Goal: Transaction & Acquisition: Purchase product/service

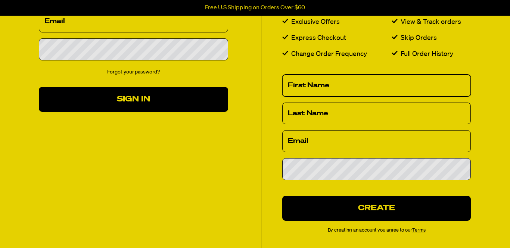
click at [369, 82] on input "First Name" at bounding box center [376, 86] width 188 height 22
type input "jen"
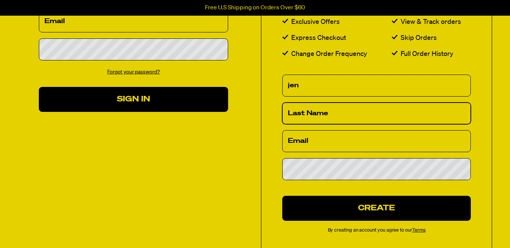
click at [367, 109] on input "Last Name" at bounding box center [376, 114] width 188 height 22
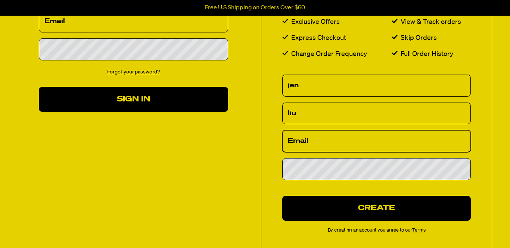
drag, startPoint x: 335, startPoint y: 139, endPoint x: 340, endPoint y: 140, distance: 4.5
click at [336, 138] on input "Email" at bounding box center [376, 141] width 188 height 22
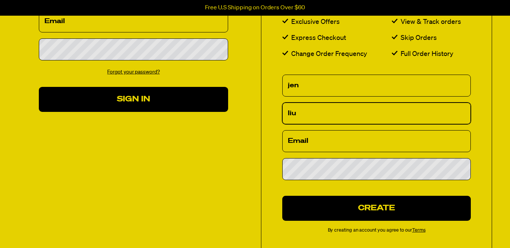
click at [308, 113] on input "liu" at bounding box center [376, 114] width 188 height 22
type input "l"
type input "Liu"
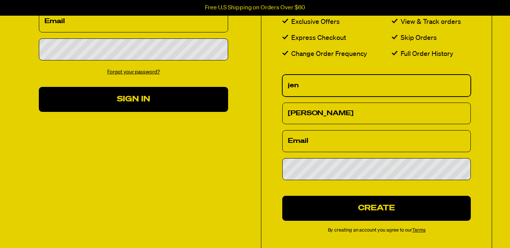
click at [322, 83] on input "jen" at bounding box center [376, 86] width 188 height 22
type input "j"
type input "Jen"
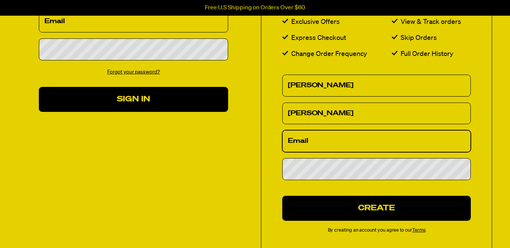
click at [322, 143] on input "Email" at bounding box center [376, 141] width 188 height 22
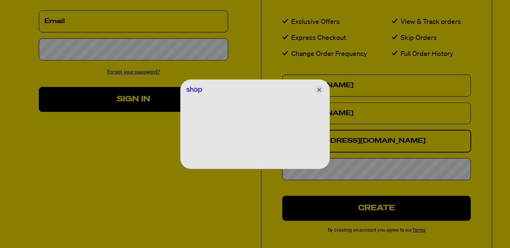
type input "jliuno123@gmail.com"
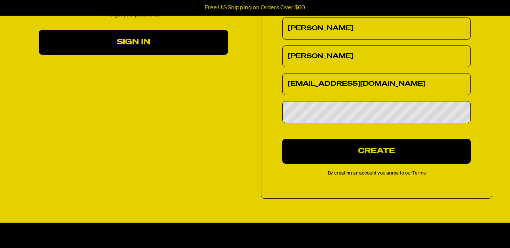
scroll to position [168, 0]
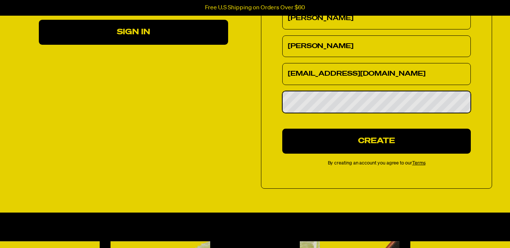
click at [207, 128] on div "We've sent you an email with a link to update your password. Customer Login Ema…" at bounding box center [249, 43] width 486 height 290
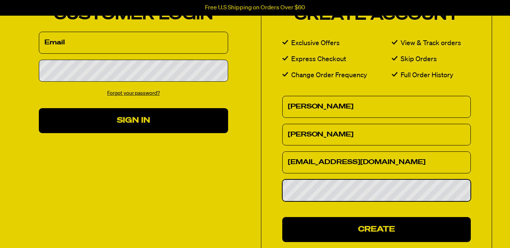
scroll to position [141, 0]
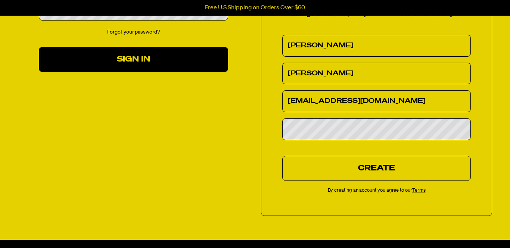
click at [375, 174] on button "Create" at bounding box center [376, 168] width 188 height 25
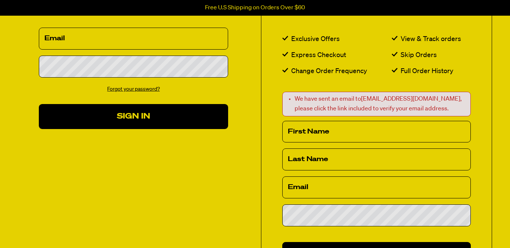
scroll to position [84, 0]
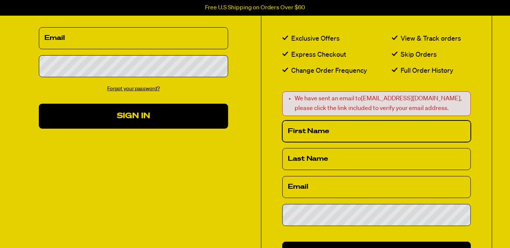
click at [337, 128] on input "First Name" at bounding box center [376, 132] width 188 height 22
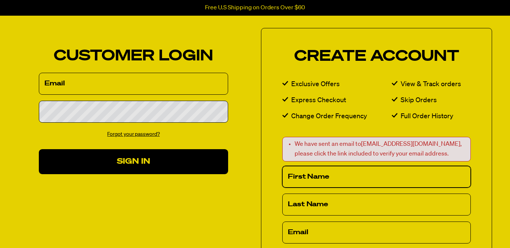
scroll to position [0, 0]
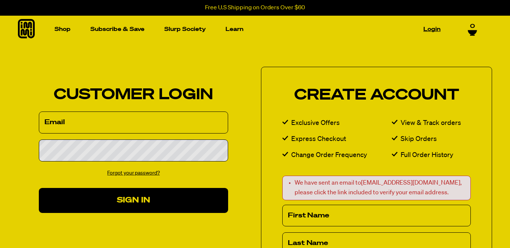
click at [431, 28] on link "Login" at bounding box center [431, 30] width 23 height 12
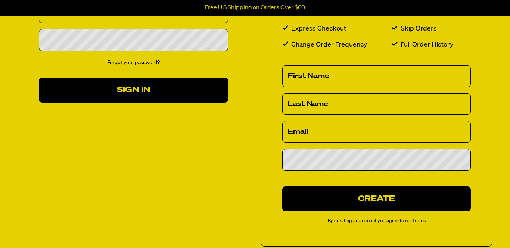
scroll to position [110, 0]
type input "[PERSON_NAME]"
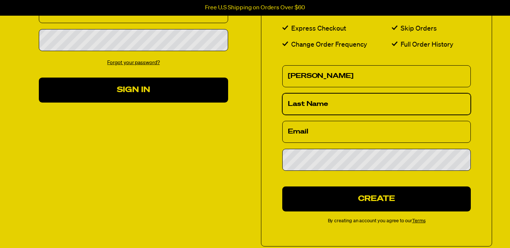
click at [343, 104] on input "Last Name" at bounding box center [376, 104] width 188 height 22
type input "Liu"
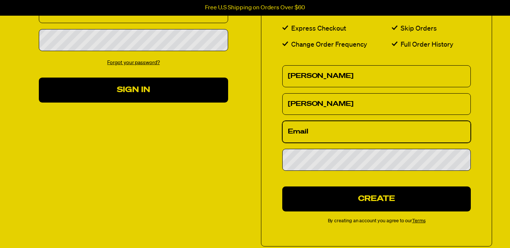
click at [312, 132] on input "Email" at bounding box center [376, 132] width 188 height 22
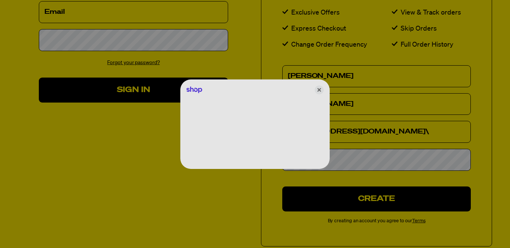
drag, startPoint x: 320, startPoint y: 91, endPoint x: 372, endPoint y: 127, distance: 62.8
click at [321, 91] on icon "Close" at bounding box center [319, 89] width 9 height 9
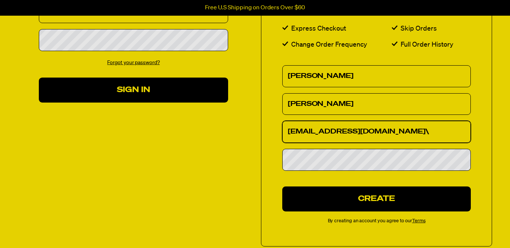
click at [382, 131] on input "jliuno123@gmail.com\" at bounding box center [376, 132] width 188 height 22
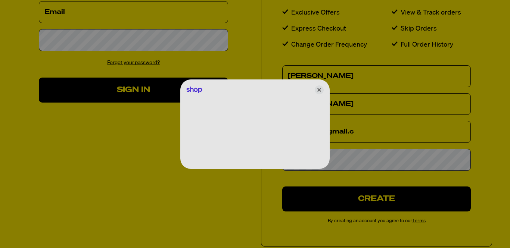
drag, startPoint x: 322, startPoint y: 88, endPoint x: 327, endPoint y: 97, distance: 9.9
click at [322, 89] on icon "Close" at bounding box center [319, 89] width 9 height 9
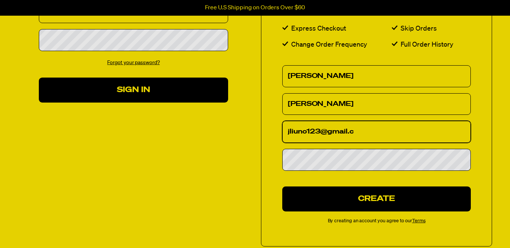
click at [360, 130] on input "jliuno123@gmail.c" at bounding box center [376, 132] width 188 height 22
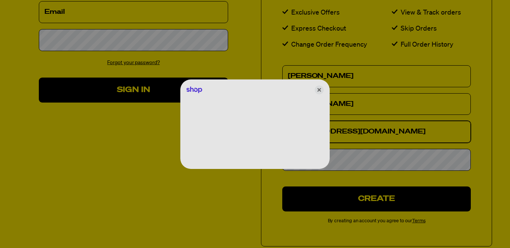
type input "jliuno123@gmail.com"
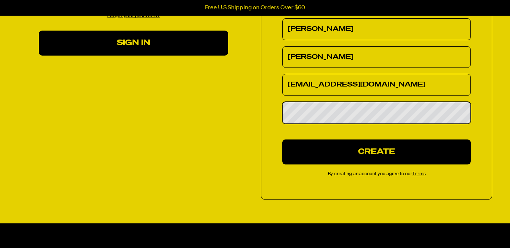
scroll to position [160, 0]
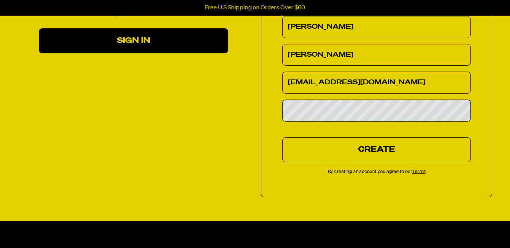
click at [373, 153] on button "Create" at bounding box center [376, 149] width 188 height 25
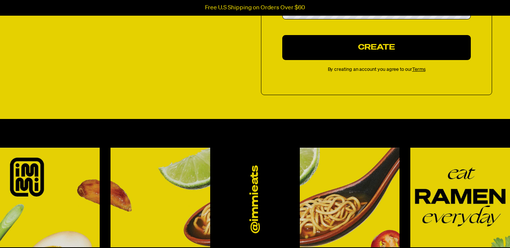
scroll to position [262, 0]
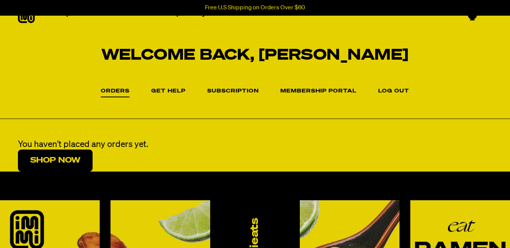
scroll to position [66, 0]
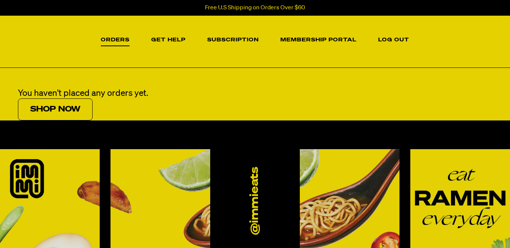
click at [65, 110] on link "Shop Now" at bounding box center [55, 110] width 75 height 22
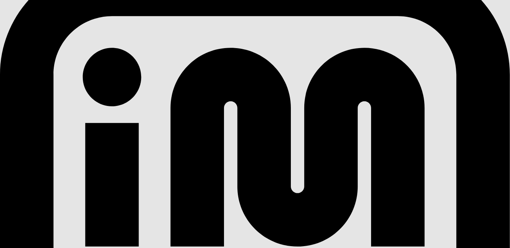
scroll to position [2039, 0]
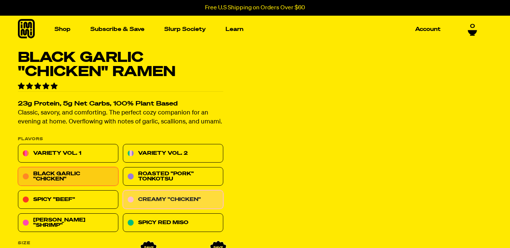
scroll to position [52, 0]
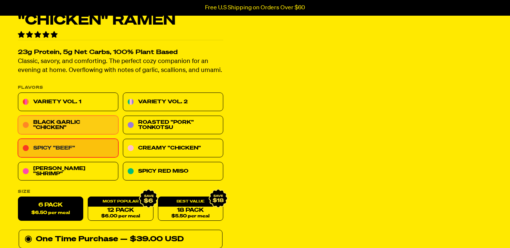
click at [55, 150] on link "Spicy "Beef"" at bounding box center [68, 148] width 100 height 19
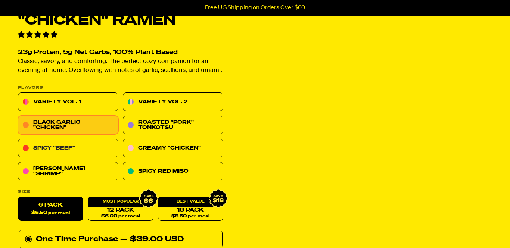
click at [62, 147] on link "Spicy "Beef"" at bounding box center [68, 148] width 100 height 19
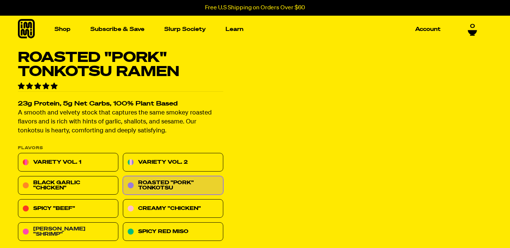
click at [57, 223] on link "[PERSON_NAME] "Shrimp"" at bounding box center [68, 232] width 100 height 19
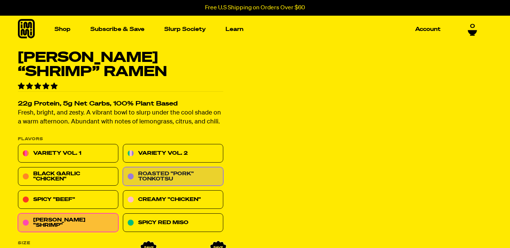
click at [159, 179] on link "Roasted "Pork" Tonkotsu" at bounding box center [173, 177] width 100 height 19
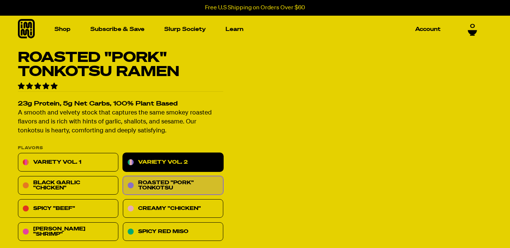
click at [169, 167] on link "Variety Vol. 2" at bounding box center [173, 162] width 100 height 19
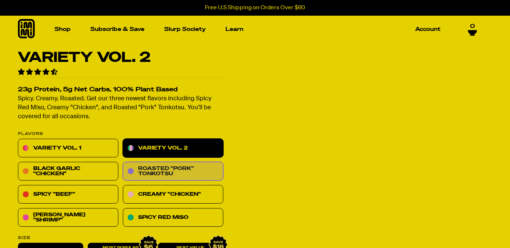
click at [157, 162] on link "Roasted "Pork" Tonkotsu" at bounding box center [173, 171] width 100 height 19
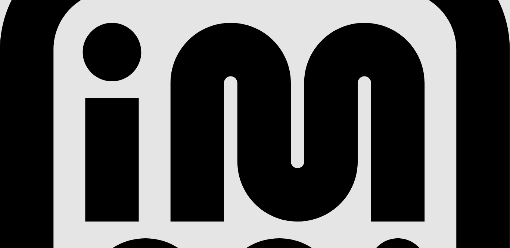
scroll to position [131, 0]
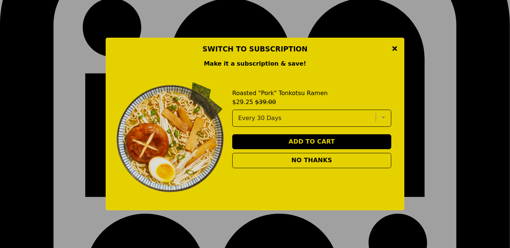
scroll to position [0, 0]
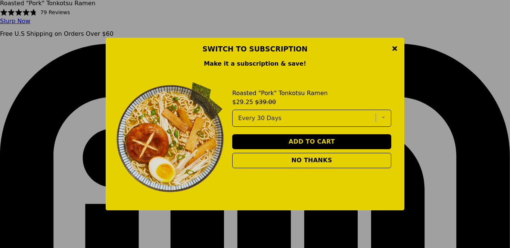
click at [305, 164] on span "No Thanks" at bounding box center [311, 160] width 41 height 7
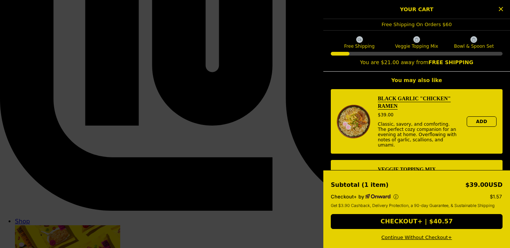
scroll to position [150, 0]
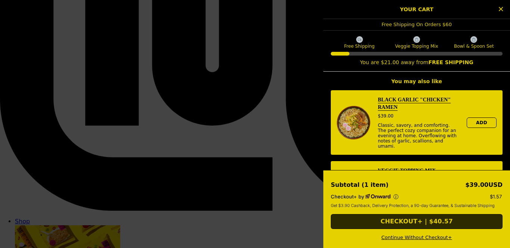
click at [416, 222] on button "Checkout+ | $40.57" at bounding box center [417, 221] width 172 height 15
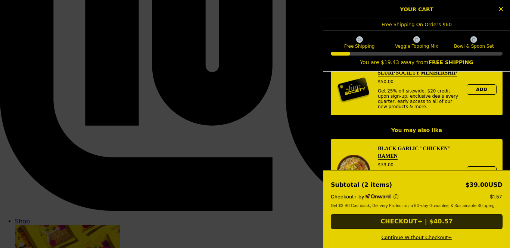
scroll to position [199, 0]
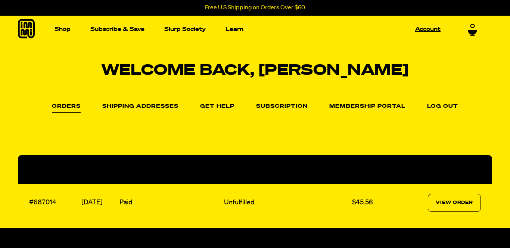
click at [421, 30] on link "Account" at bounding box center [427, 30] width 31 height 12
